Goal: Transaction & Acquisition: Purchase product/service

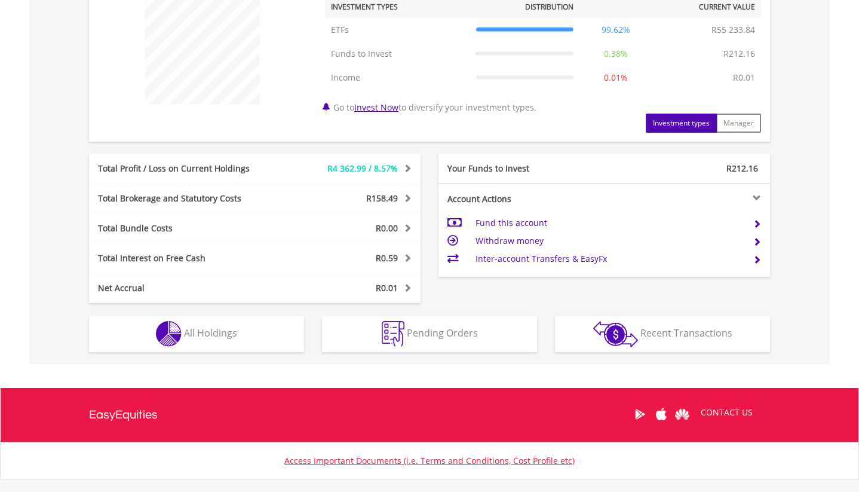
scroll to position [543, 0]
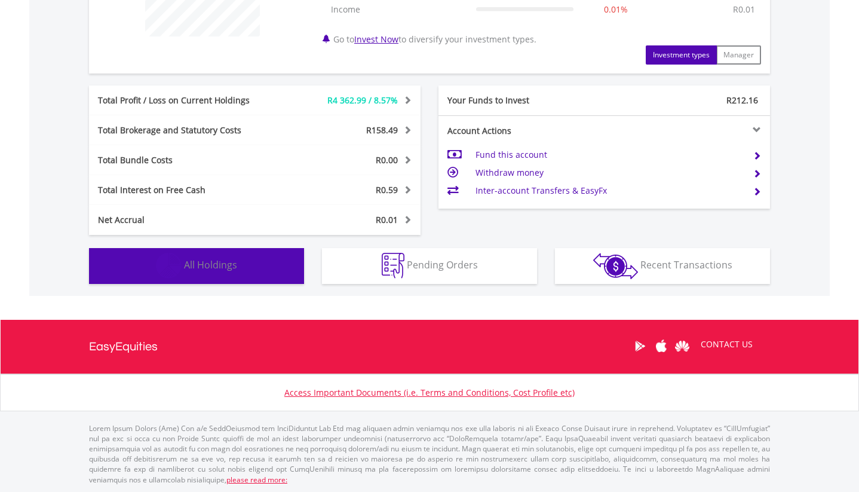
click at [254, 271] on button "Holdings All Holdings" at bounding box center [196, 266] width 215 height 36
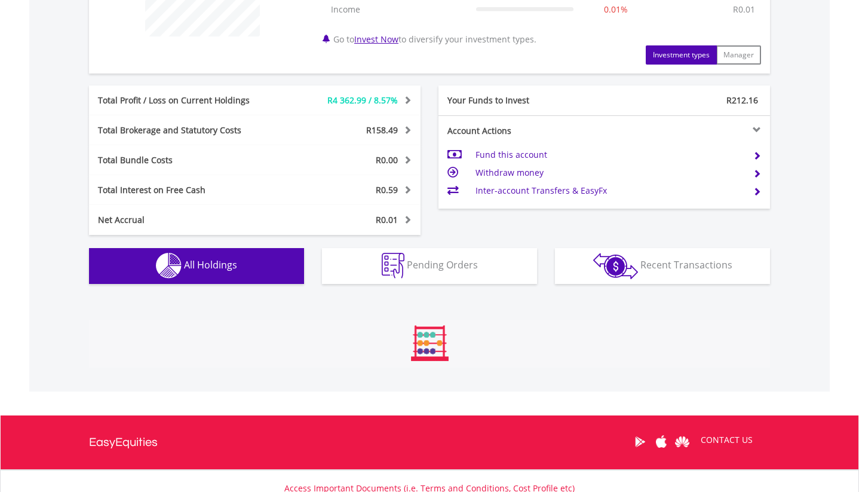
scroll to position [836, 0]
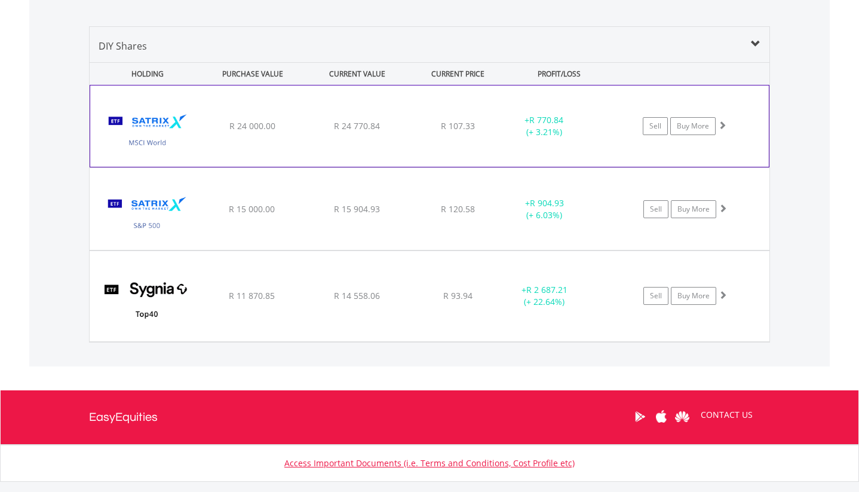
click at [557, 124] on span "R 770.84" at bounding box center [546, 119] width 34 height 11
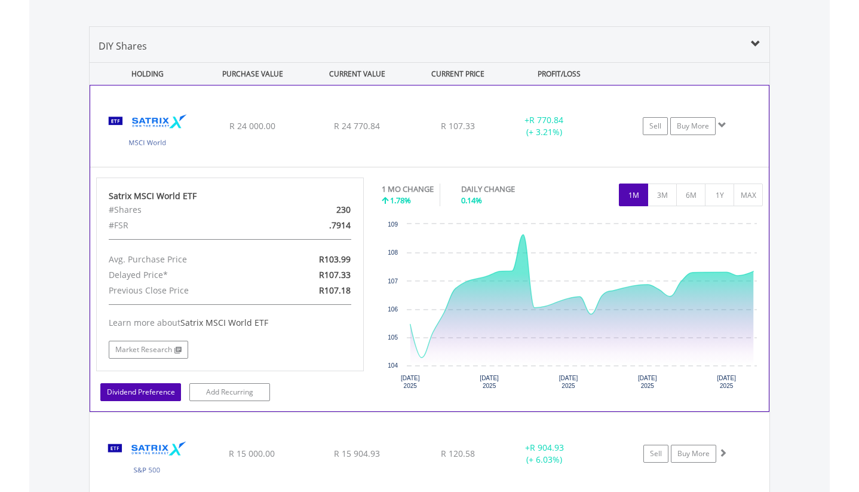
click at [162, 397] on link "Dividend Preference" at bounding box center [140, 392] width 81 height 18
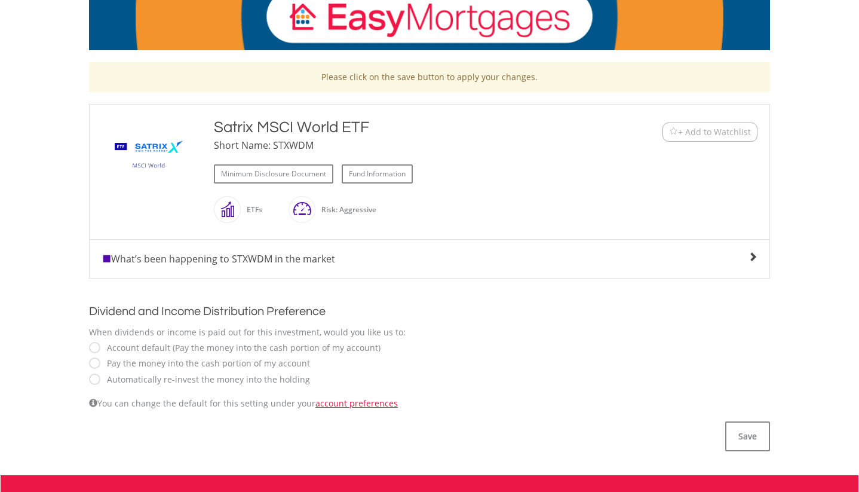
scroll to position [201, 0]
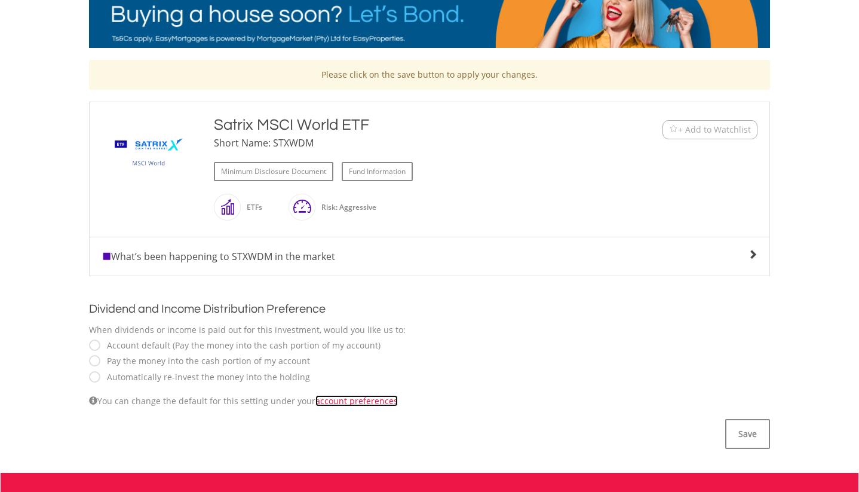
click at [330, 399] on link "account preferences" at bounding box center [356, 400] width 82 height 11
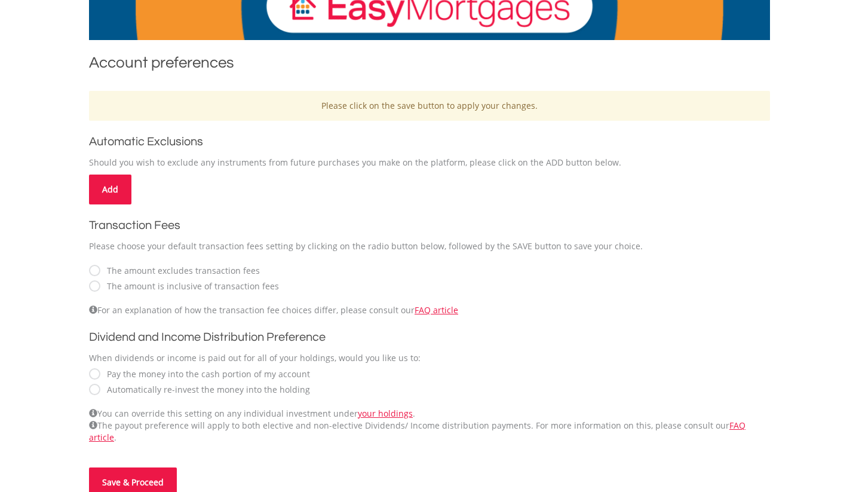
scroll to position [210, 0]
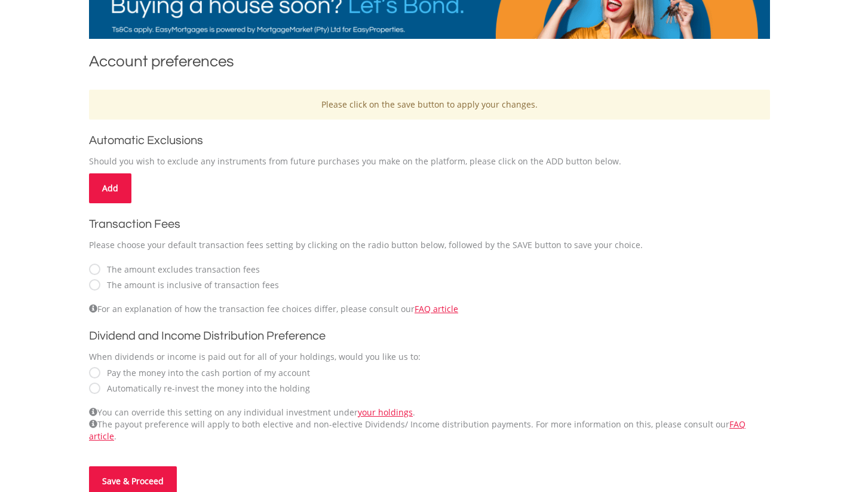
click at [211, 388] on label "Automatically re-invest the money into the holding" at bounding box center [205, 388] width 209 height 12
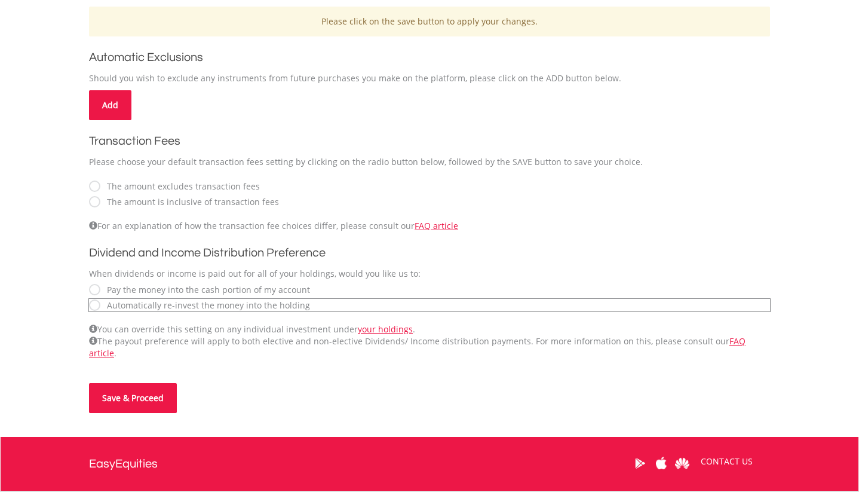
scroll to position [298, 0]
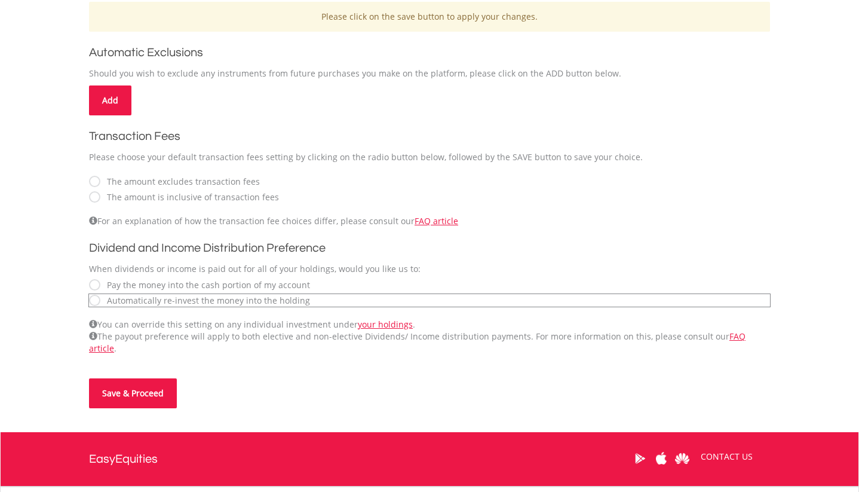
click at [188, 198] on label "The amount is inclusive of transaction fees" at bounding box center [190, 197] width 178 height 12
click at [146, 385] on button "Save & Proceed" at bounding box center [133, 393] width 88 height 30
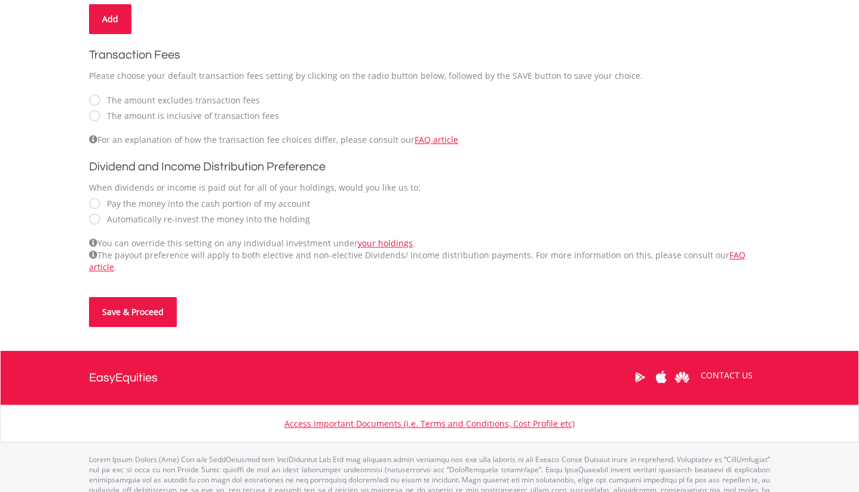
scroll to position [400, 0]
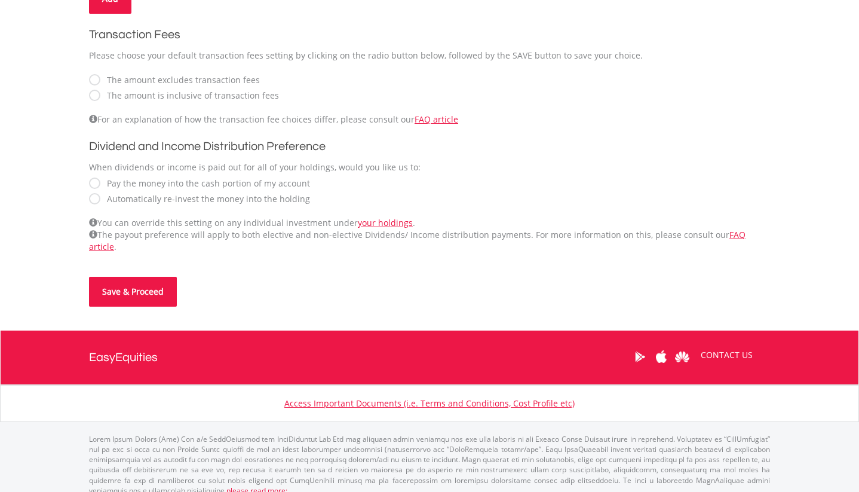
click at [143, 283] on button "Save & Proceed" at bounding box center [133, 292] width 88 height 30
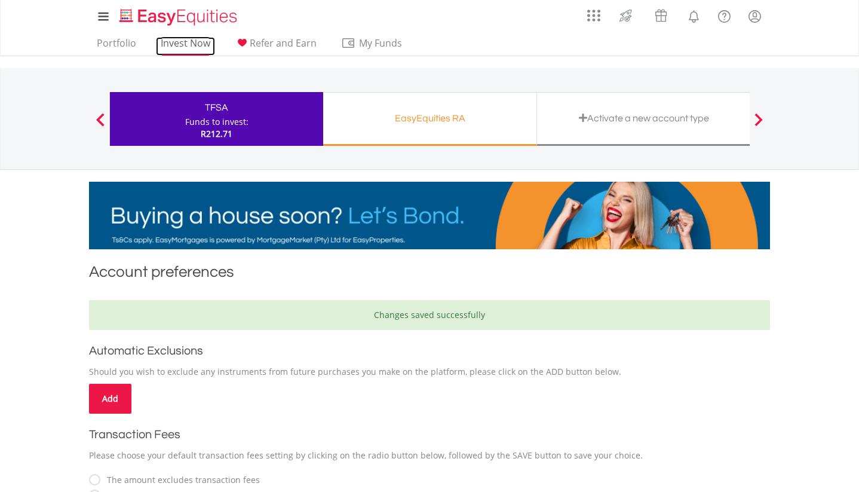
click at [177, 37] on link "Invest Now" at bounding box center [185, 46] width 59 height 19
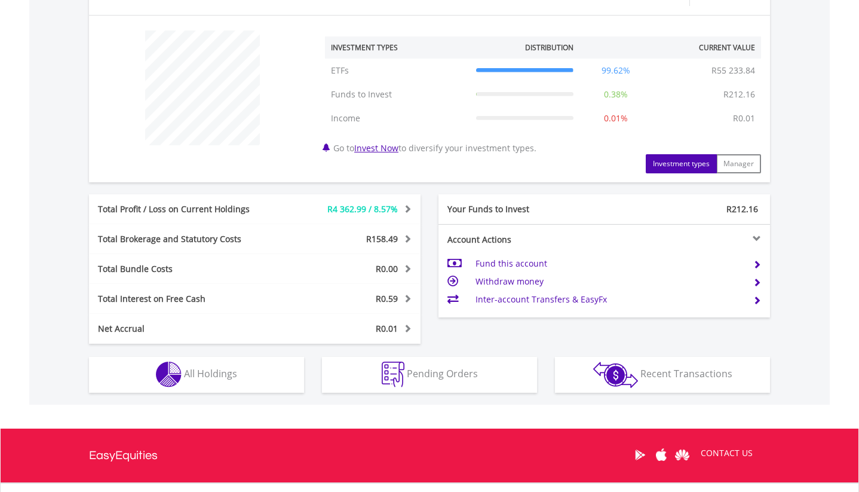
scroll to position [543, 0]
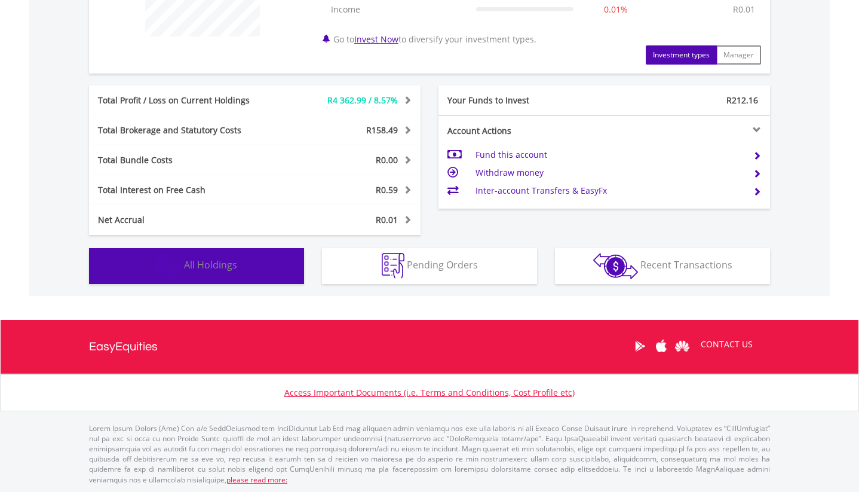
click at [254, 268] on button "Holdings All Holdings" at bounding box center [196, 266] width 215 height 36
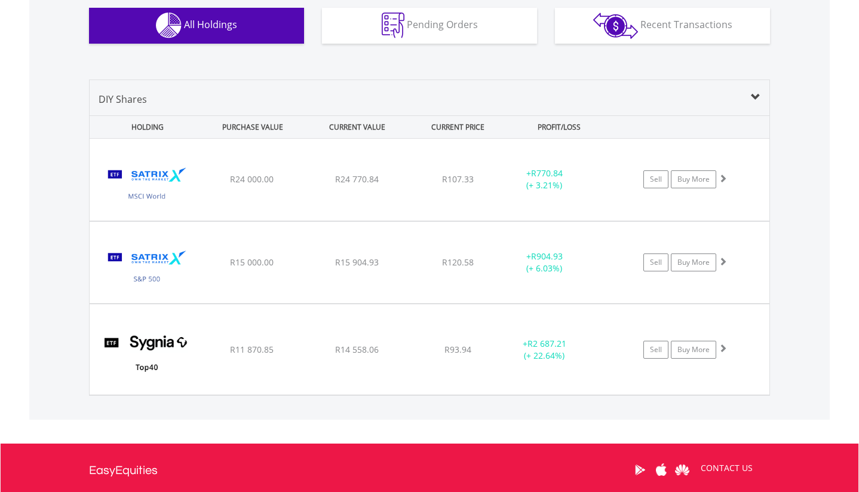
scroll to position [770, 0]
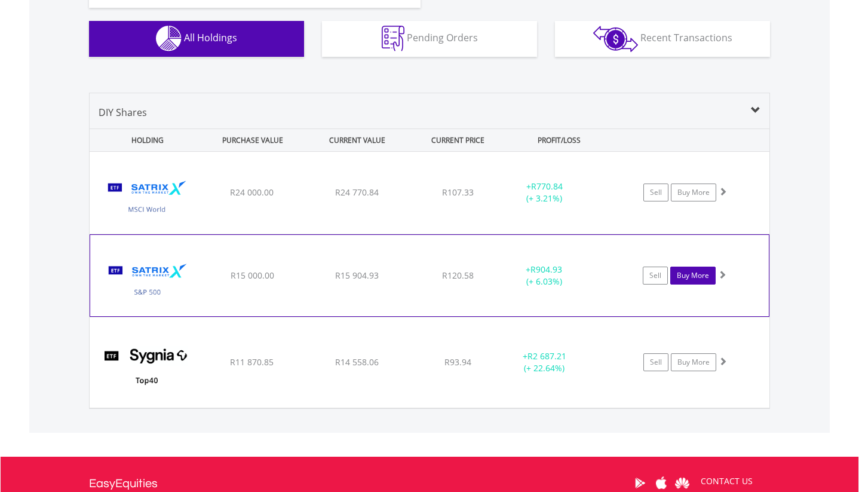
click at [694, 275] on link "Buy More" at bounding box center [692, 275] width 45 height 18
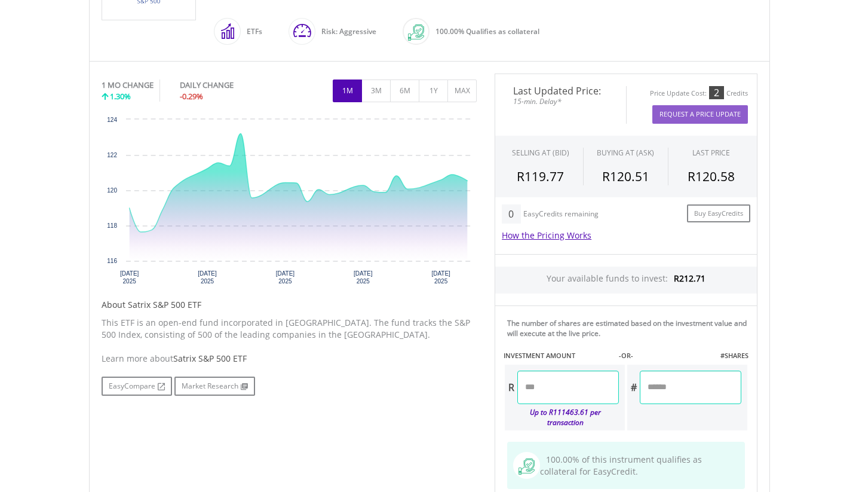
scroll to position [422, 0]
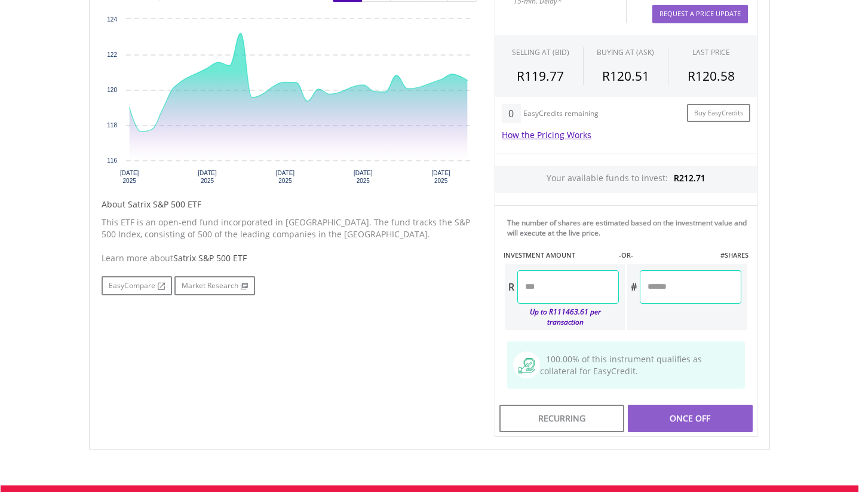
click at [563, 286] on input "number" at bounding box center [568, 286] width 102 height 33
type input "***"
type input "******"
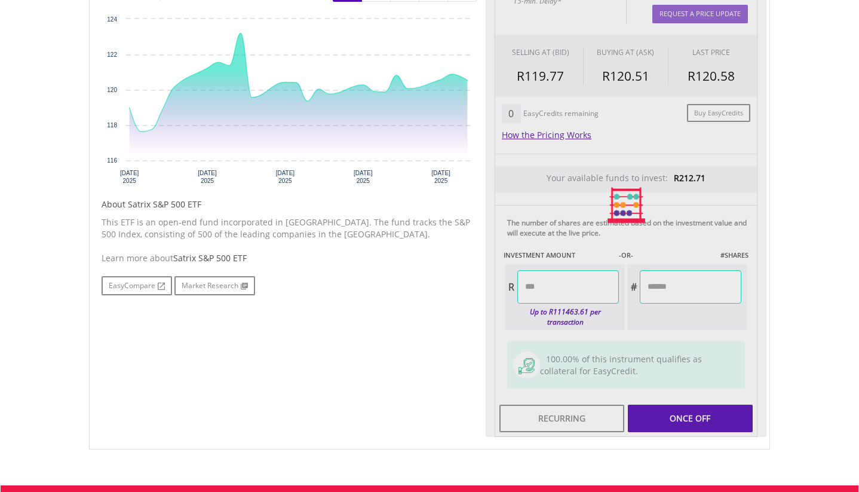
click at [728, 320] on div "Last Updated Price: 15-min. Delay* Price Update Cost: 2 Credits Request A Price…" at bounding box center [626, 205] width 281 height 464
type input "*****"
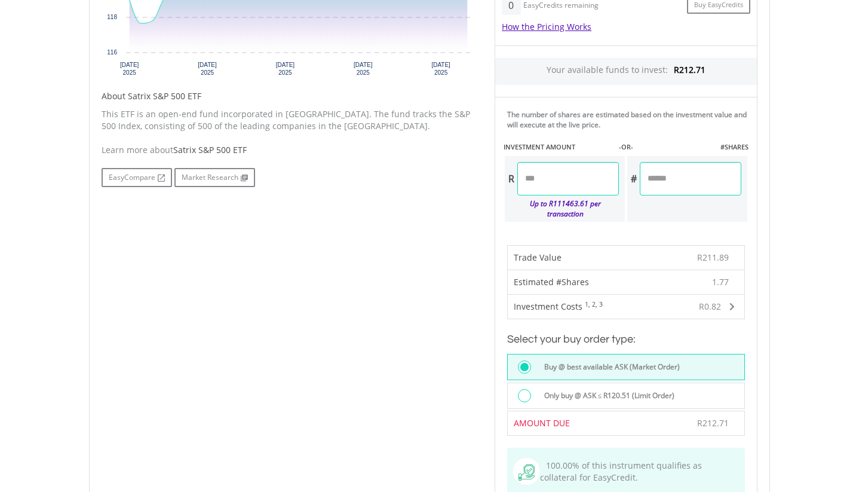
scroll to position [893, 0]
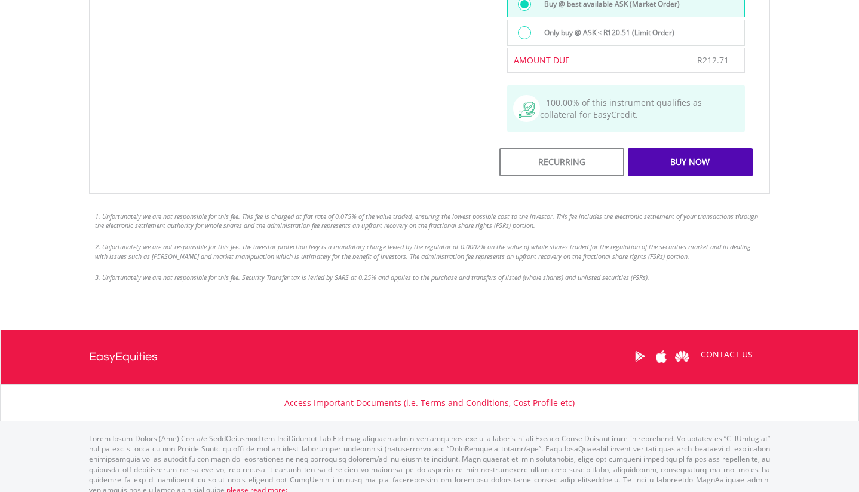
click at [703, 155] on div "Buy Now" at bounding box center [690, 161] width 125 height 27
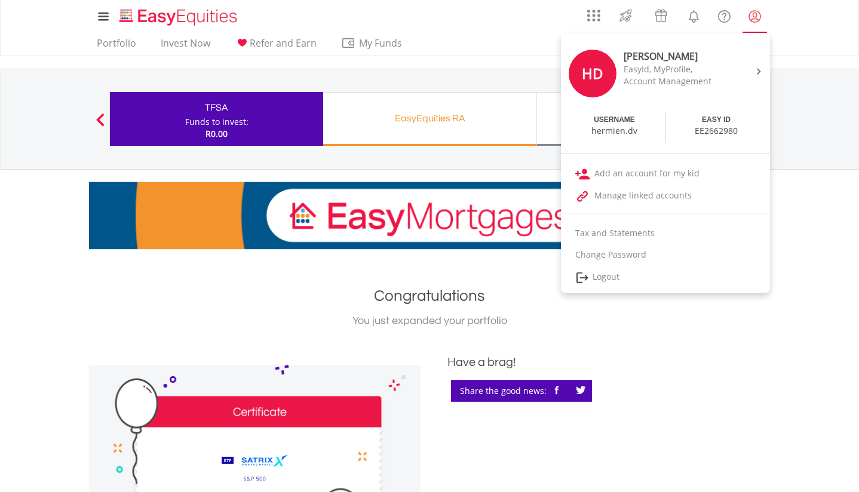
click at [760, 17] on lord-icon "My Profile" at bounding box center [755, 16] width 15 height 15
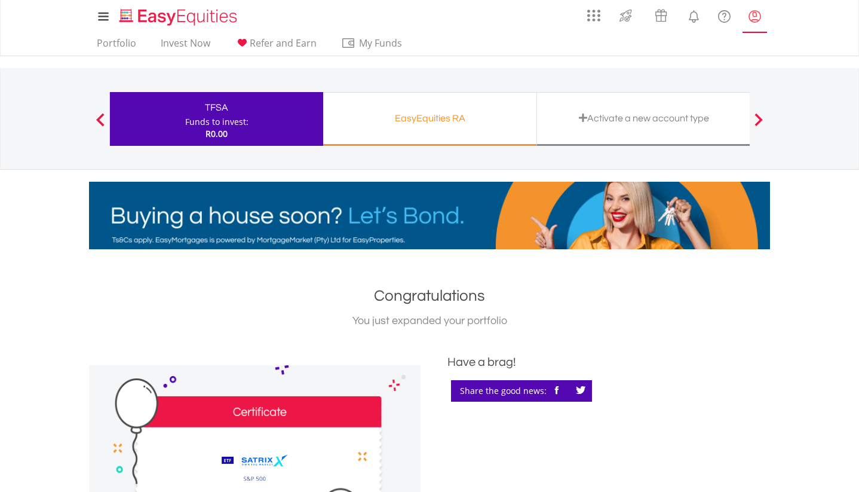
click at [760, 17] on lord-icon "My Profile" at bounding box center [755, 16] width 15 height 15
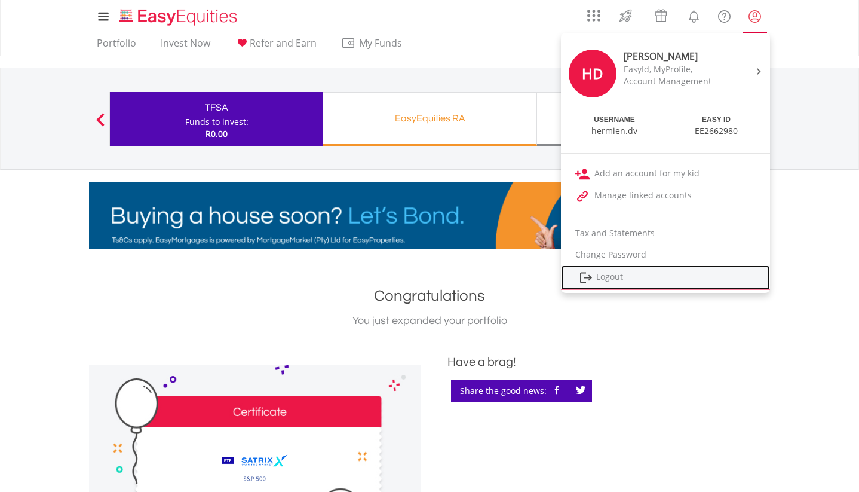
click at [606, 282] on link "Logout" at bounding box center [665, 277] width 209 height 24
